Goal: Book appointment/travel/reservation

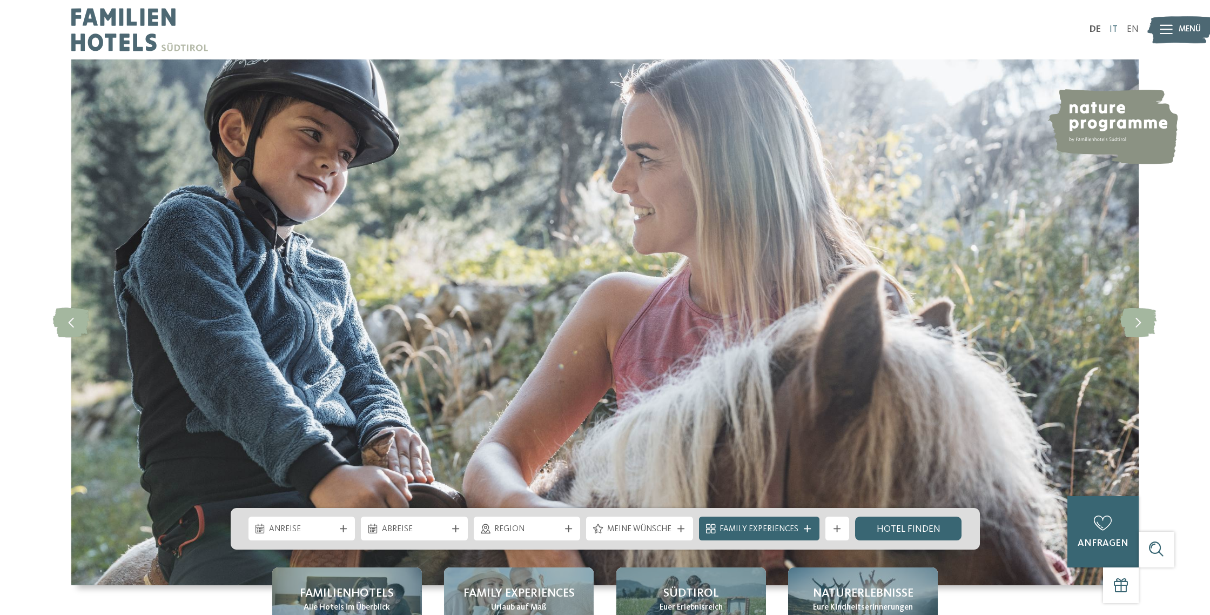
click at [1113, 28] on link "IT" at bounding box center [1113, 29] width 8 height 9
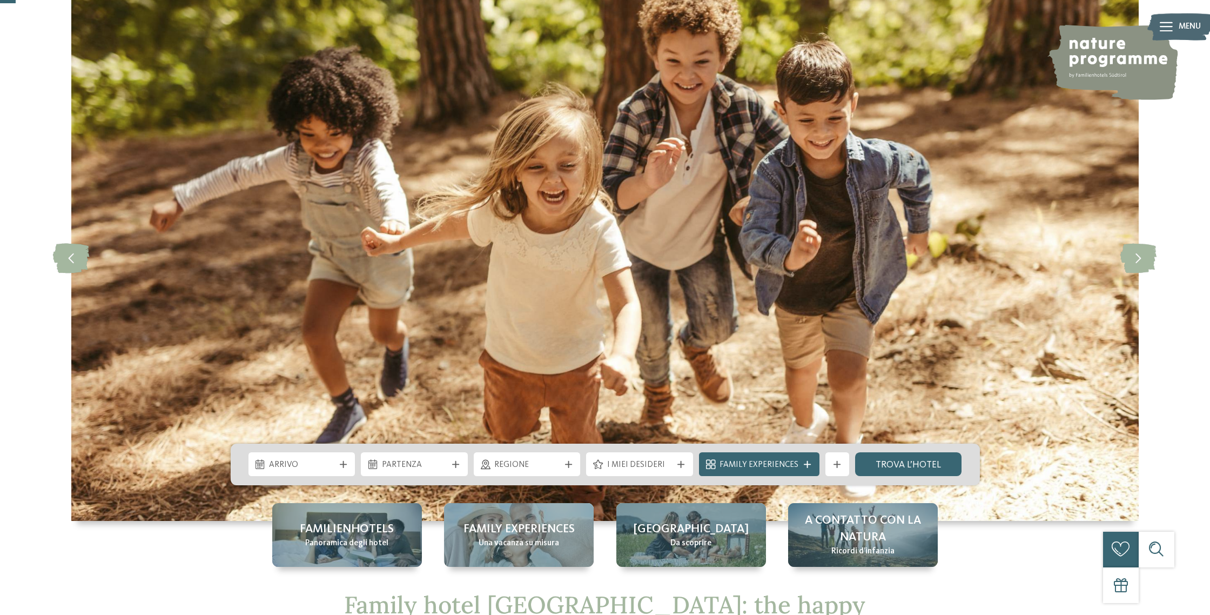
scroll to position [66, 0]
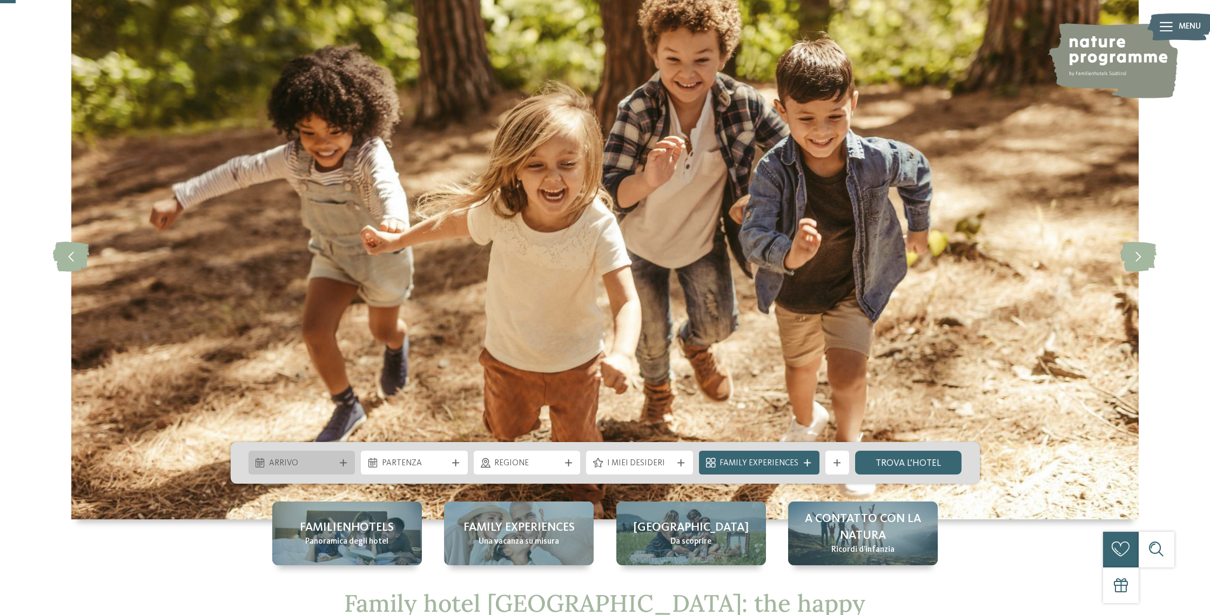
click at [323, 463] on span "Arrivo" at bounding box center [301, 463] width 65 height 12
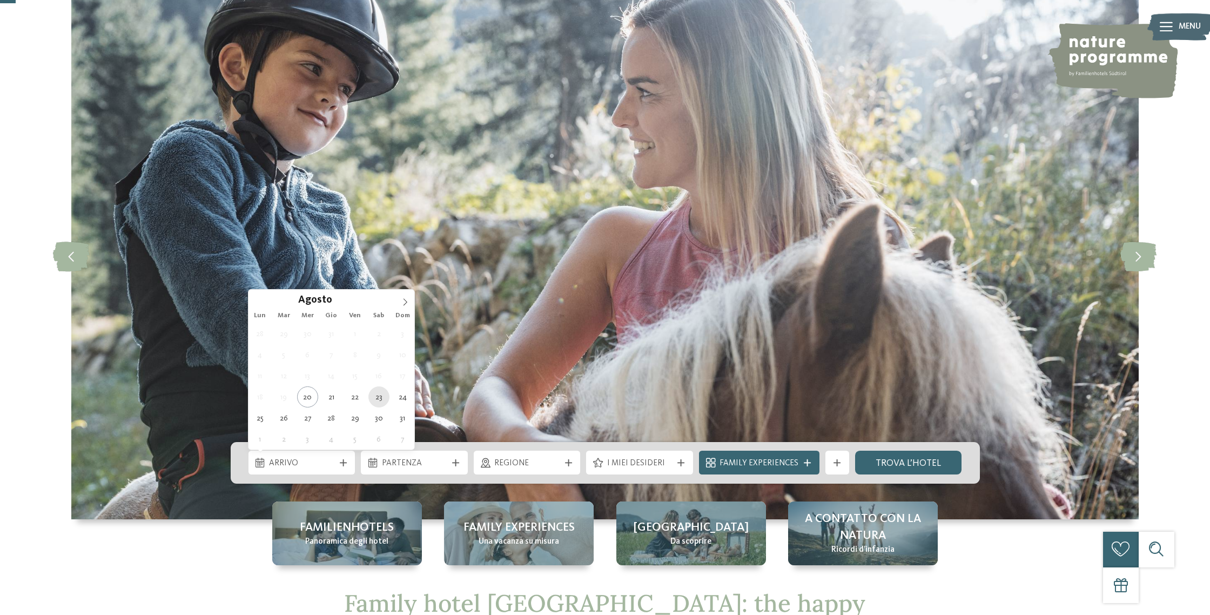
type div "23.08.2025"
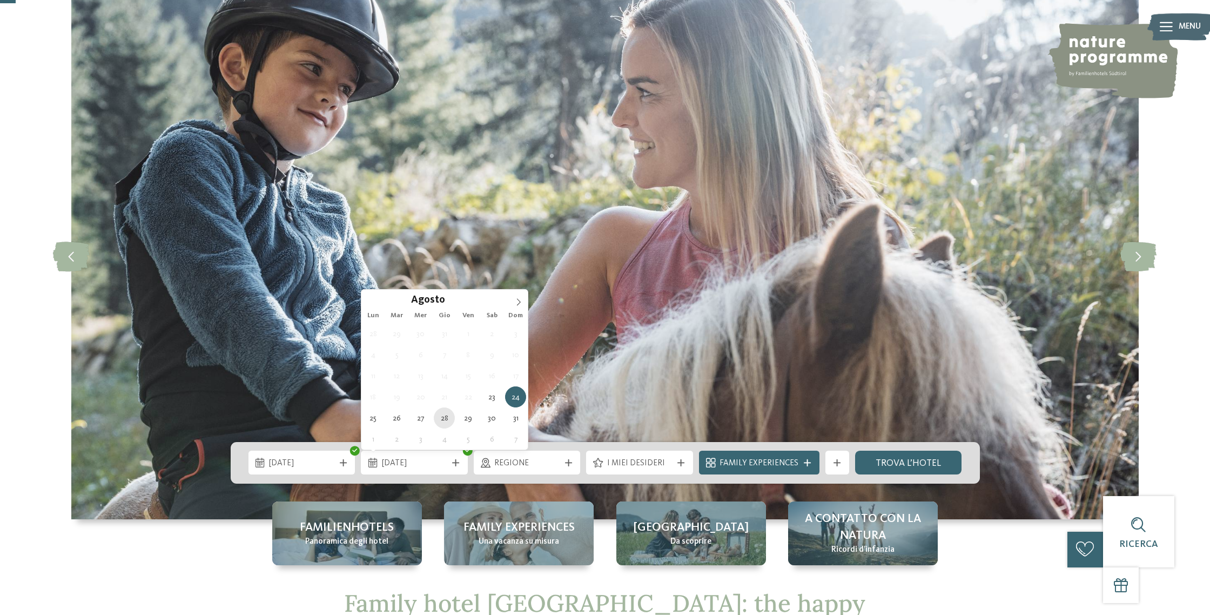
type div "28.08.2025"
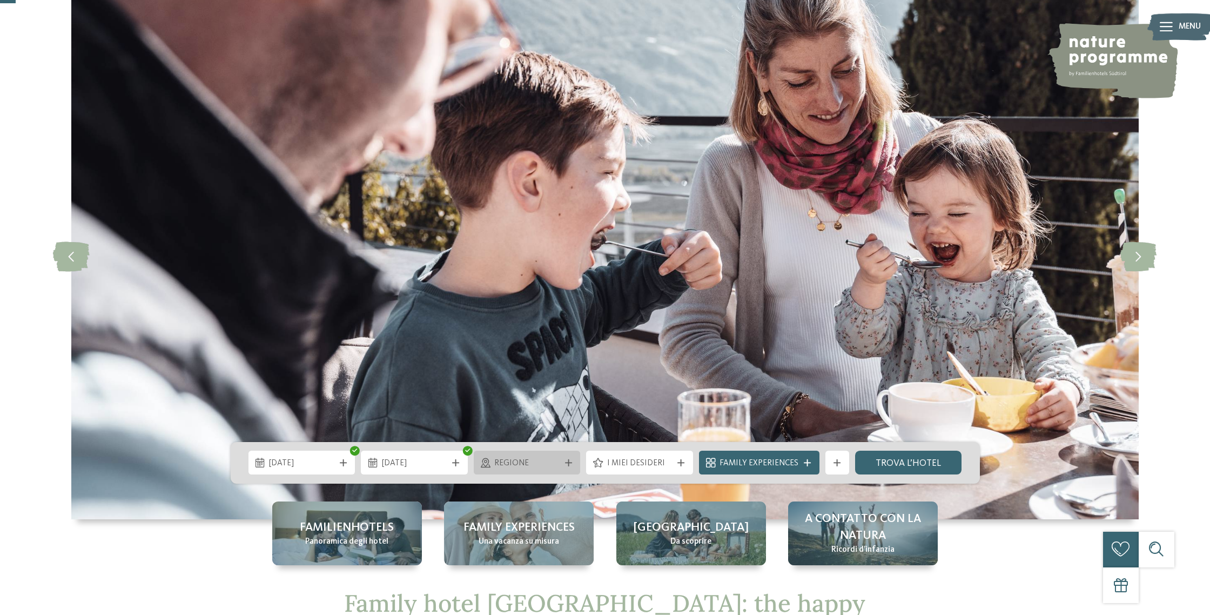
click at [516, 456] on div "Regione" at bounding box center [526, 462] width 71 height 13
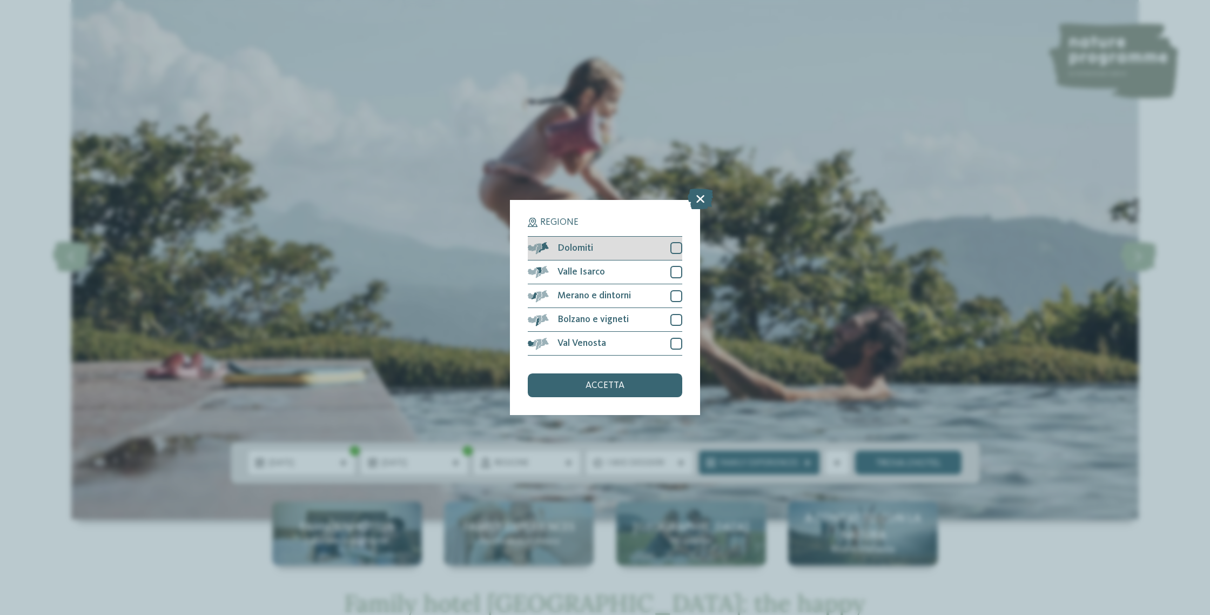
click at [677, 248] on div at bounding box center [676, 248] width 12 height 12
click at [679, 267] on div at bounding box center [676, 272] width 12 height 12
click at [675, 289] on div "Merano e dintorni" at bounding box center [605, 296] width 154 height 24
click at [679, 316] on div at bounding box center [676, 320] width 12 height 12
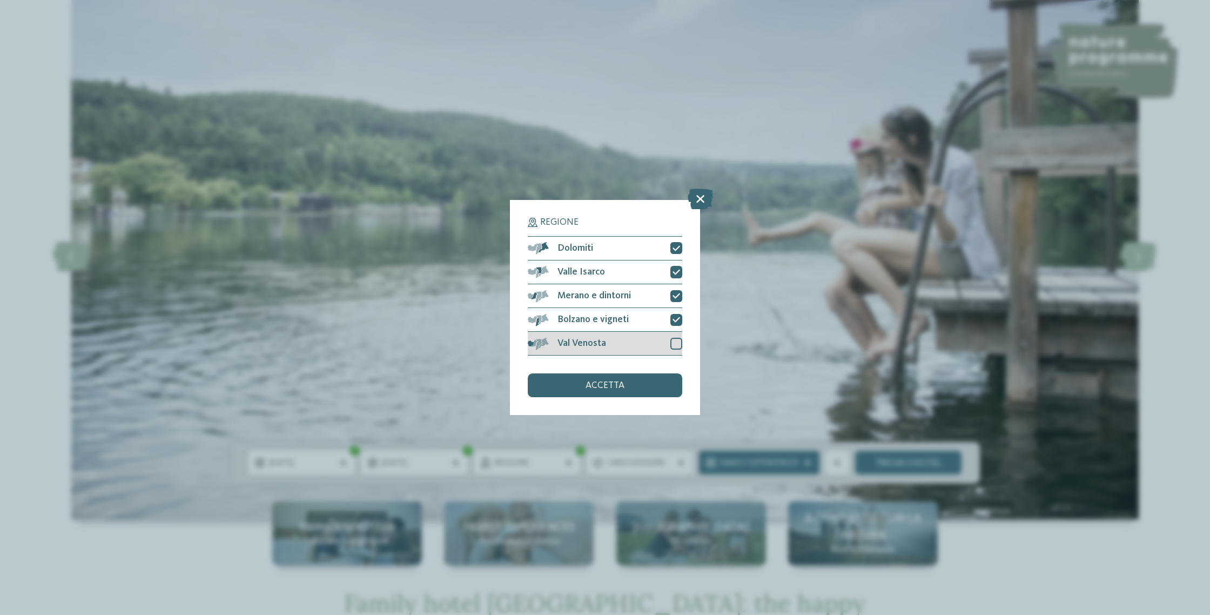
click at [675, 342] on div at bounding box center [676, 343] width 12 height 12
click at [627, 388] on div "accetta" at bounding box center [605, 385] width 154 height 24
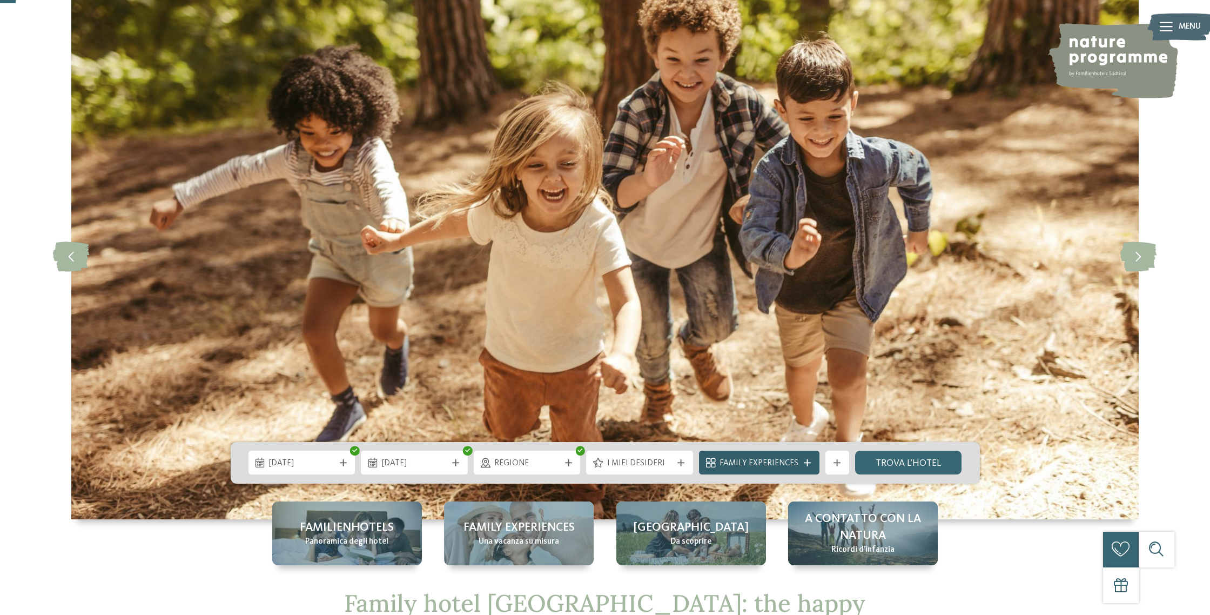
click at [793, 465] on span "Family Experiences" at bounding box center [758, 463] width 79 height 12
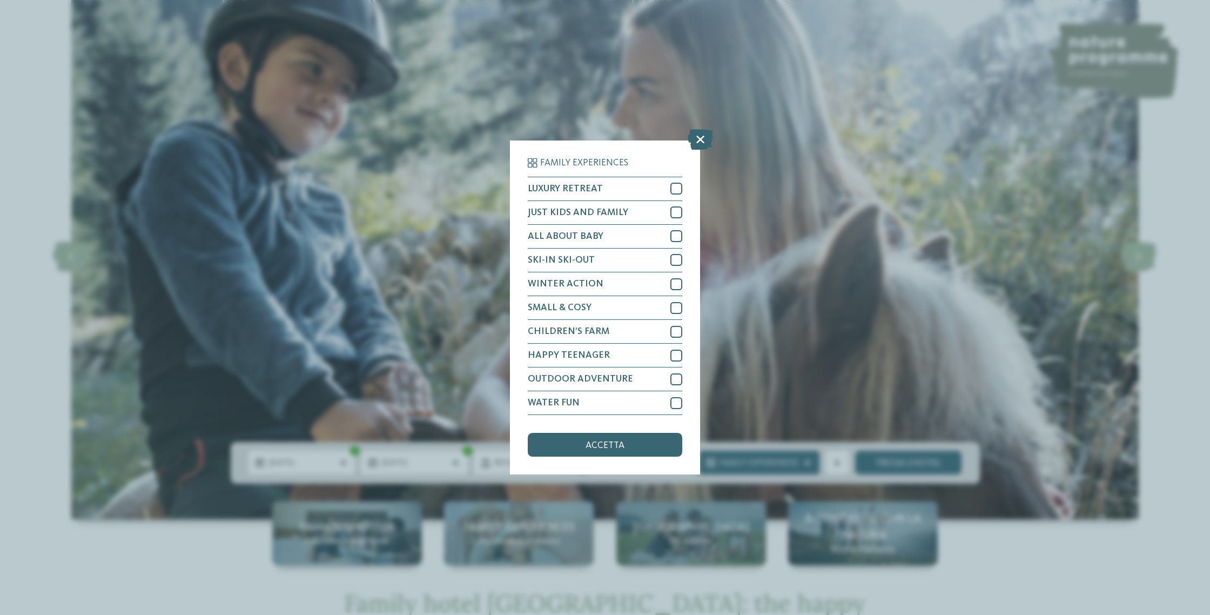
click at [911, 469] on div "Family Experiences LUXURY RETREAT JUST KIDS AND FAMILY" at bounding box center [605, 307] width 1210 height 615
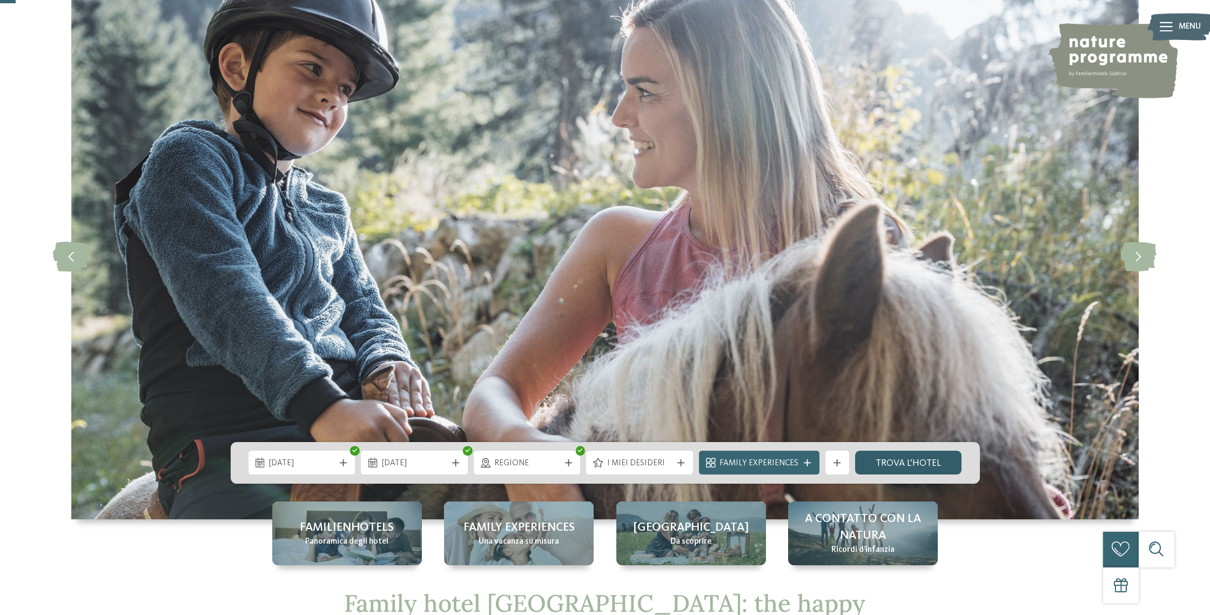
click at [903, 465] on link "trova l’hotel" at bounding box center [908, 462] width 107 height 24
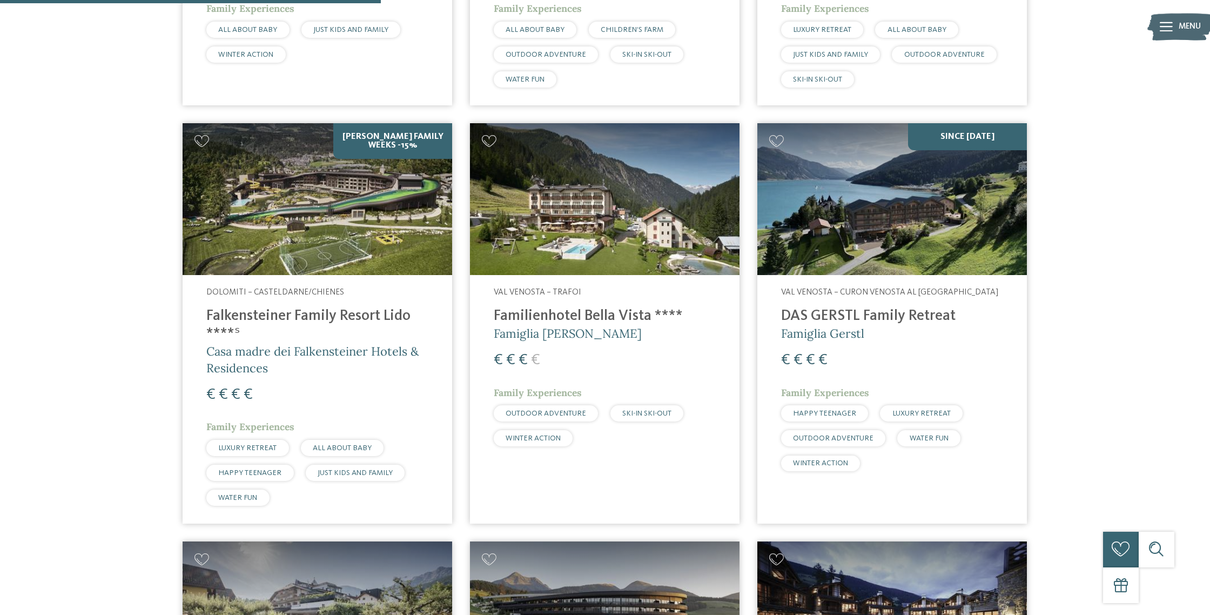
scroll to position [1110, 0]
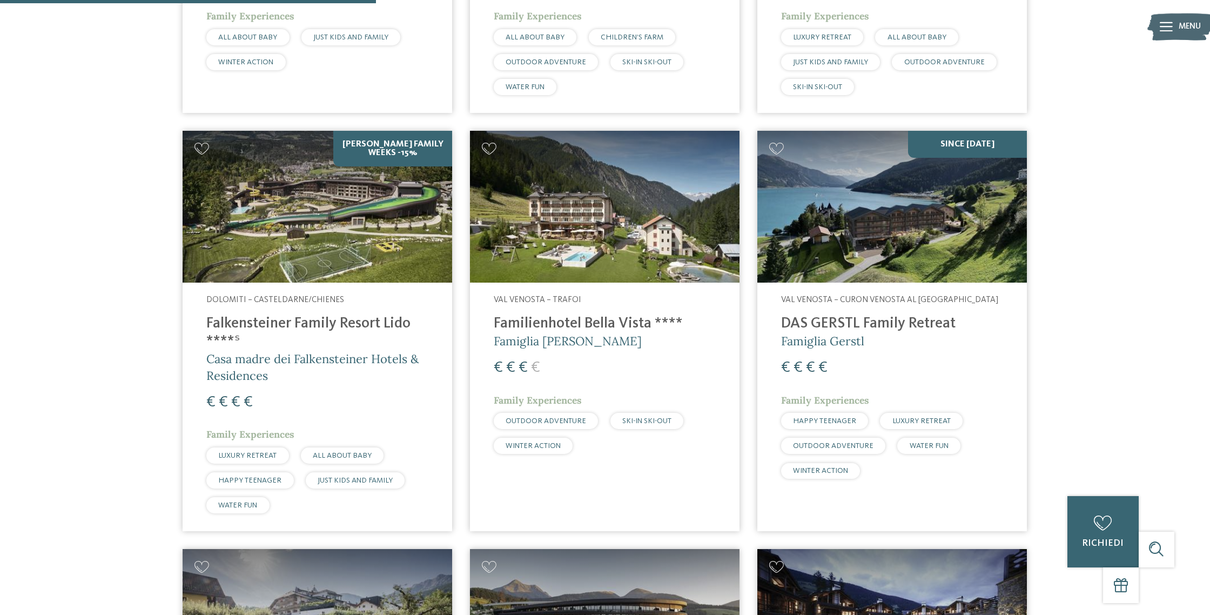
click at [367, 246] on img at bounding box center [317, 207] width 269 height 152
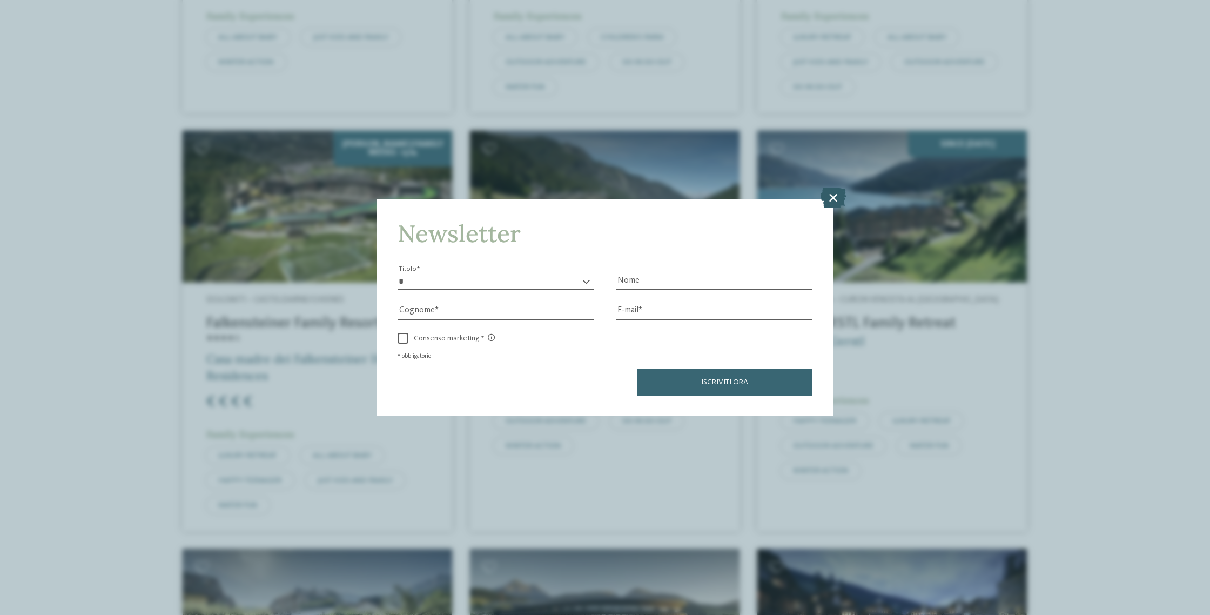
click at [836, 199] on icon at bounding box center [832, 197] width 25 height 21
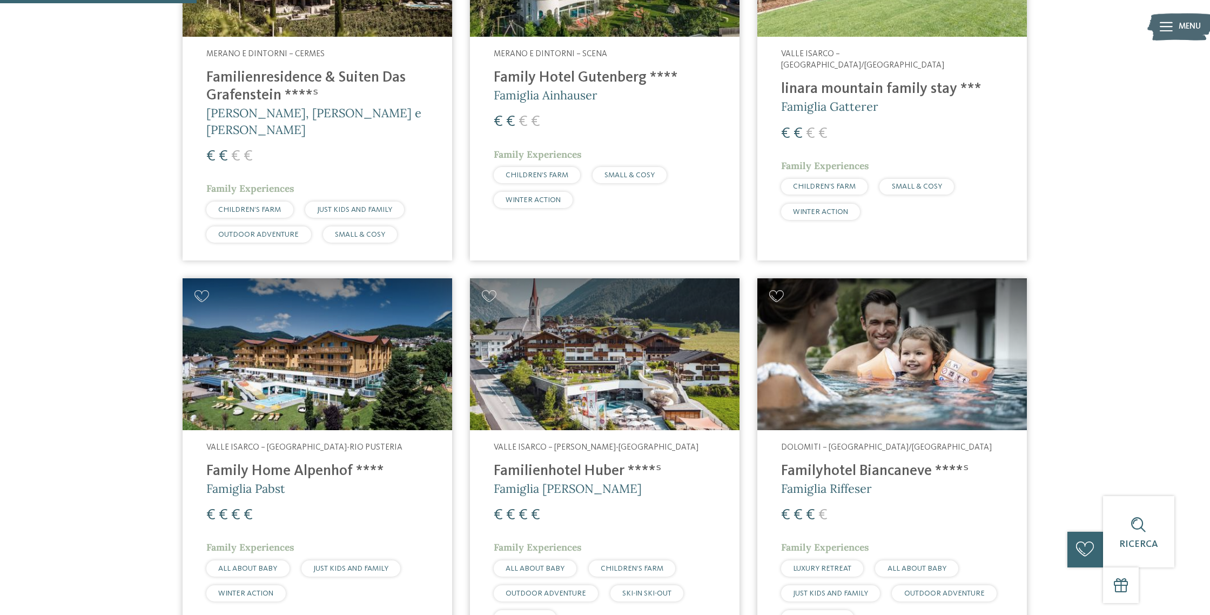
scroll to position [580, 0]
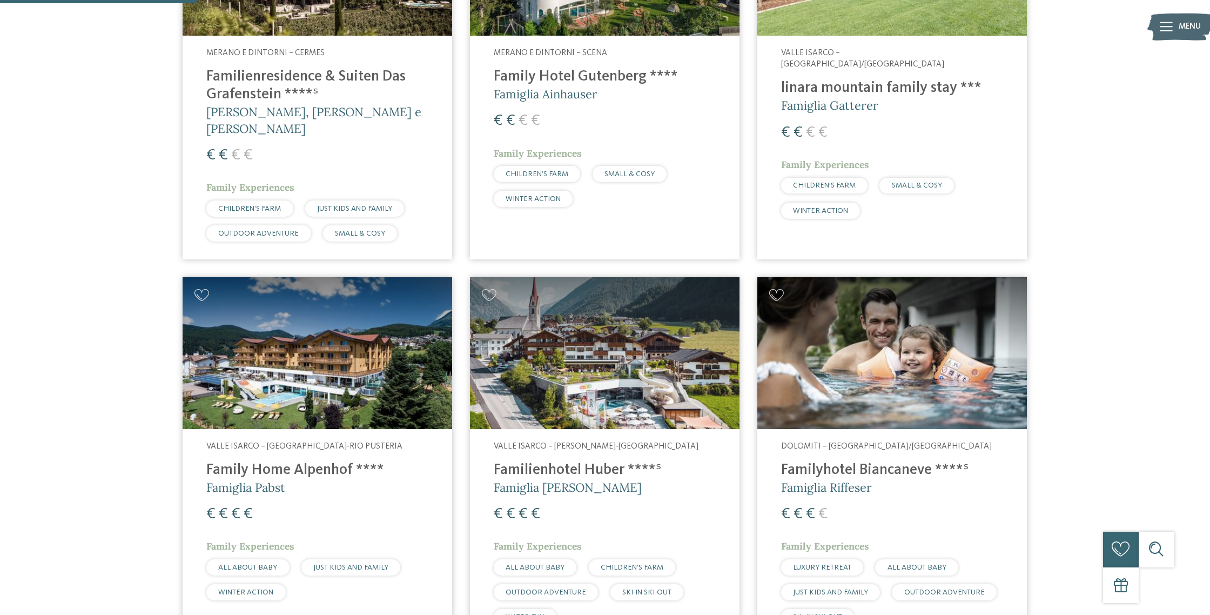
click at [636, 387] on img at bounding box center [604, 353] width 269 height 152
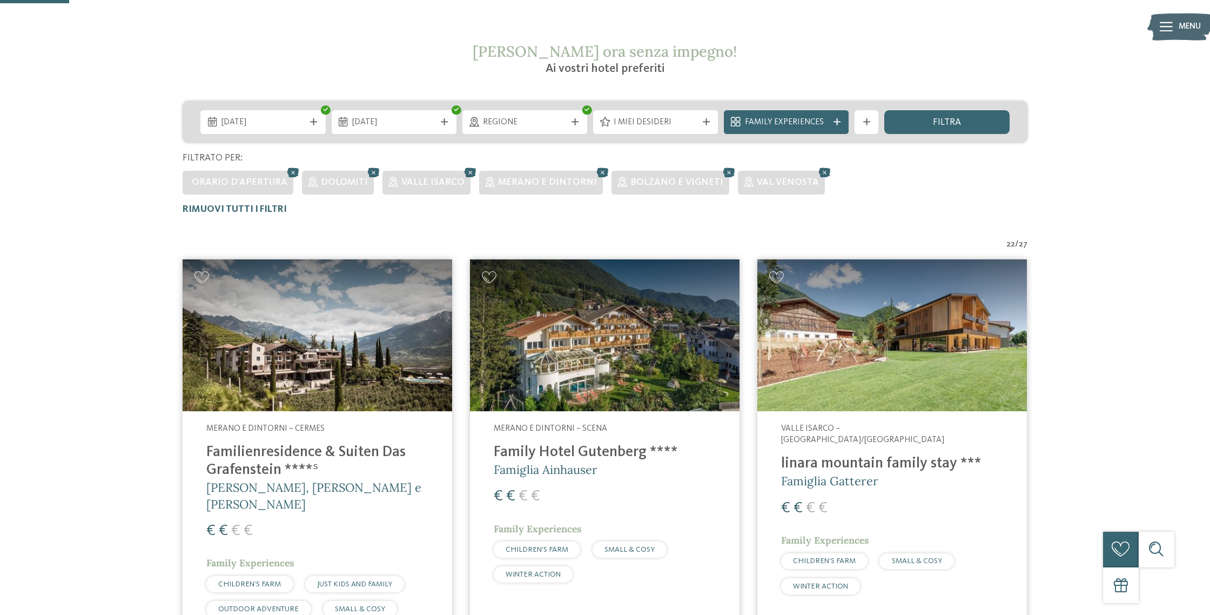
scroll to position [265, 0]
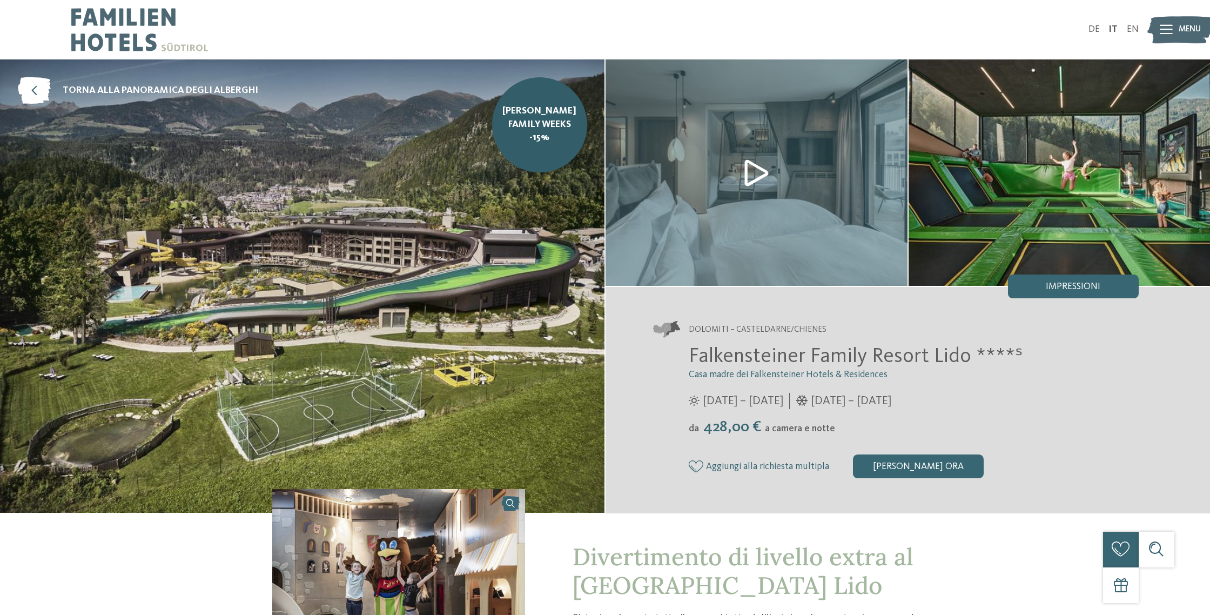
click at [755, 167] on img at bounding box center [756, 172] width 302 height 226
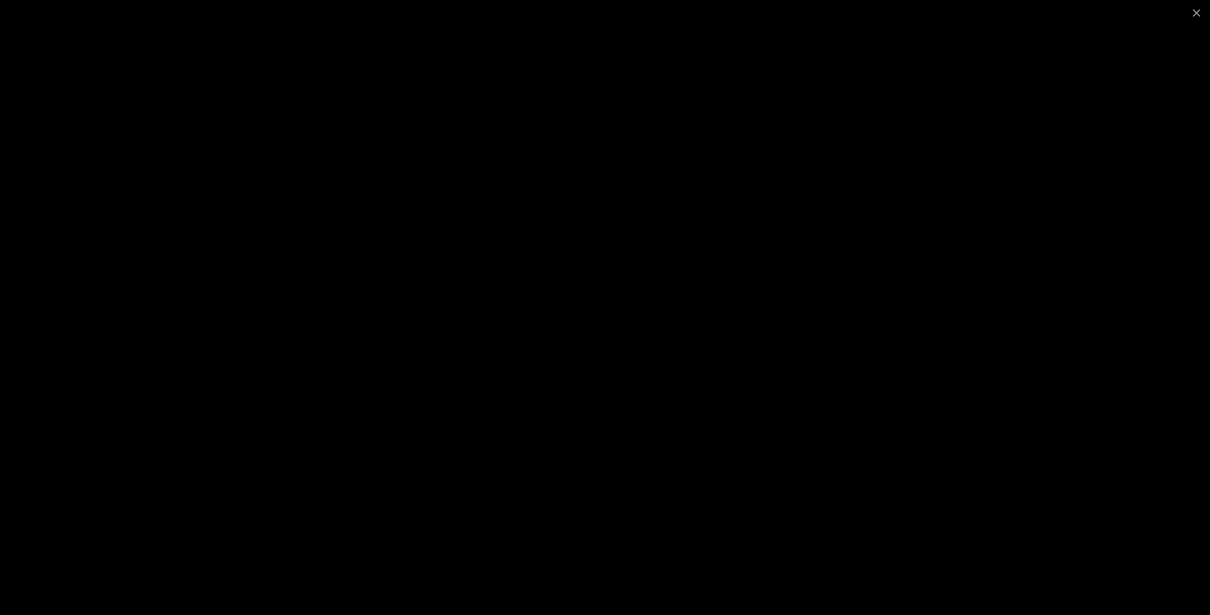
click at [962, 200] on div at bounding box center [605, 307] width 1210 height 615
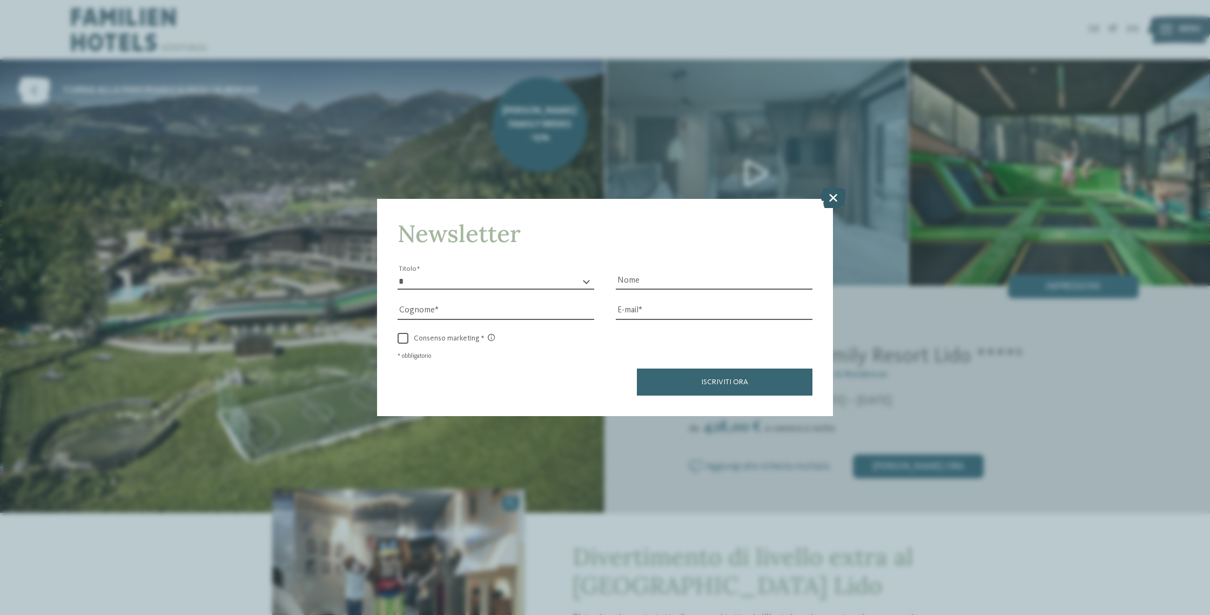
click at [835, 201] on icon at bounding box center [832, 197] width 25 height 21
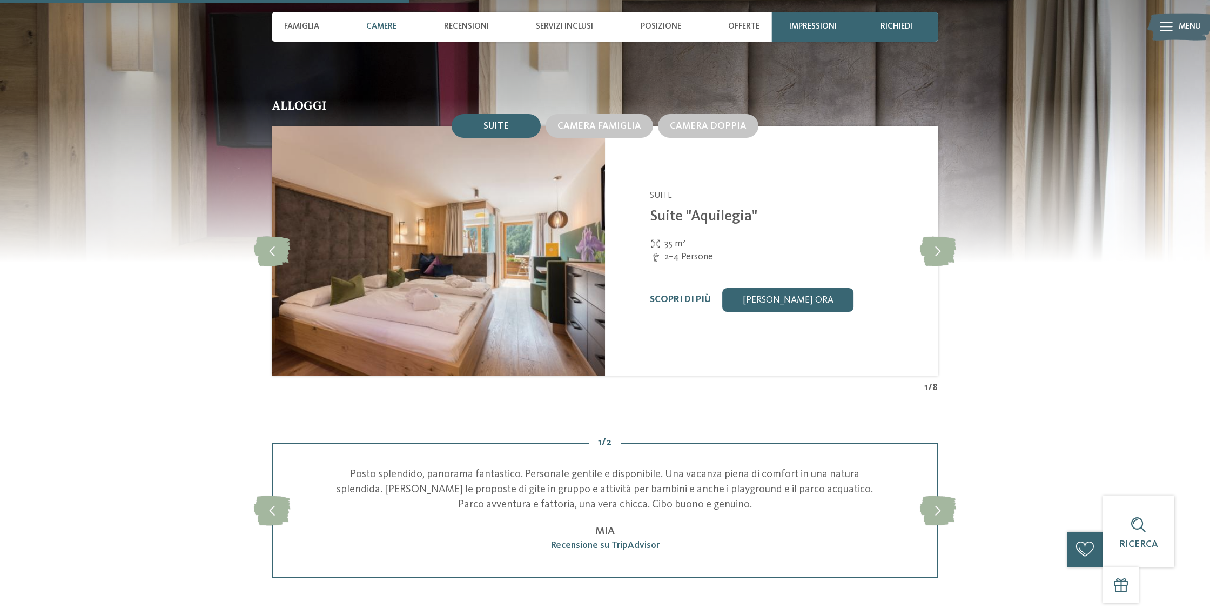
scroll to position [1481, 0]
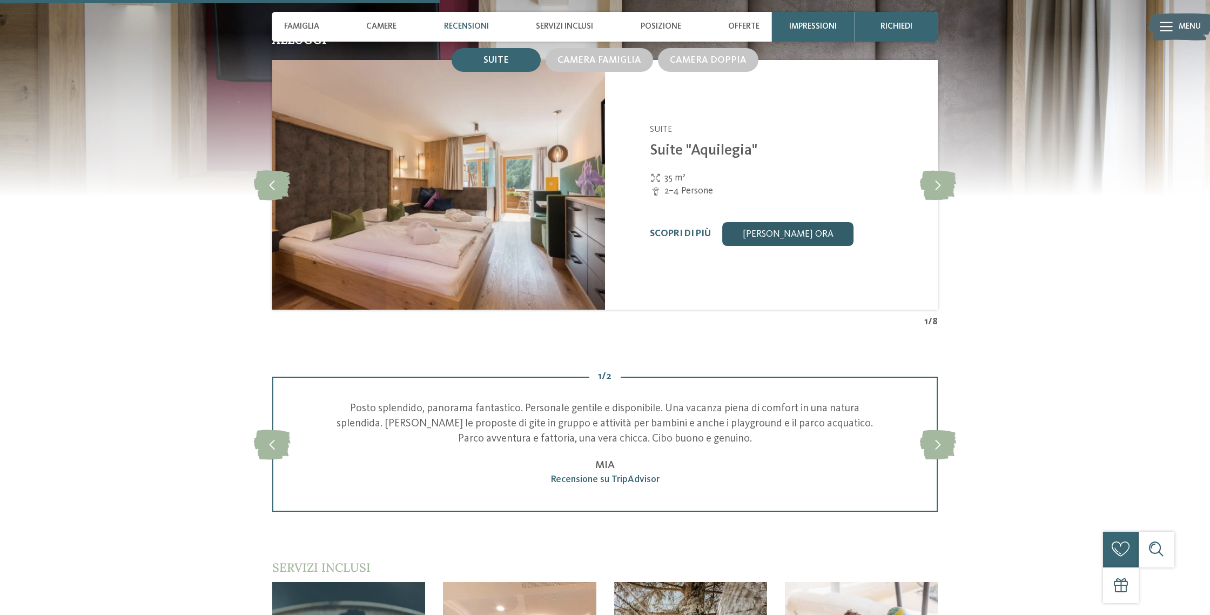
click at [782, 227] on link "[PERSON_NAME] ora" at bounding box center [788, 234] width 131 height 24
